Goal: Transaction & Acquisition: Subscribe to service/newsletter

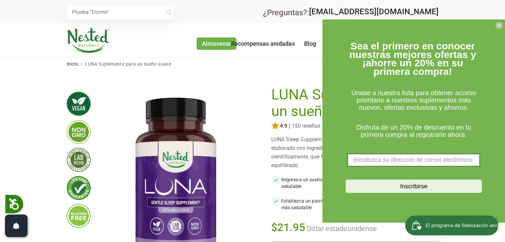
click at [378, 160] on input "Introduzca su dirección de correo electrónico" at bounding box center [414, 160] width 132 height 13
type input "[EMAIL_ADDRESS][DOMAIN_NAME]"
click at [394, 186] on button "Inscribirse" at bounding box center [414, 186] width 136 height 13
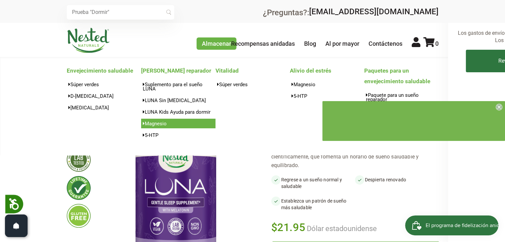
click at [162, 123] on font "Magnesio" at bounding box center [156, 124] width 22 height 6
